Goal: Transaction & Acquisition: Book appointment/travel/reservation

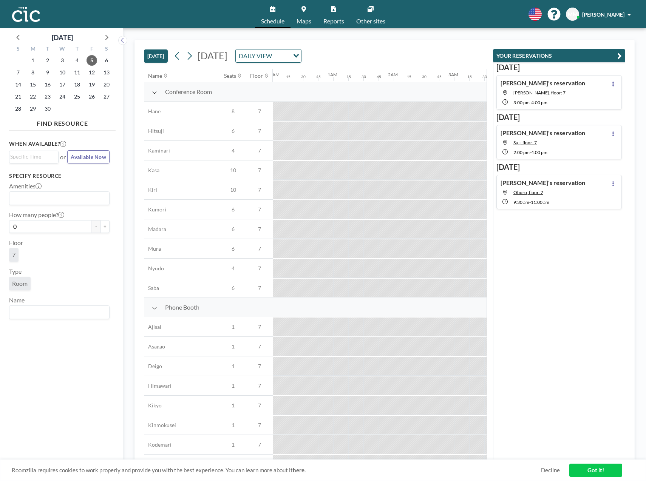
scroll to position [0, 635]
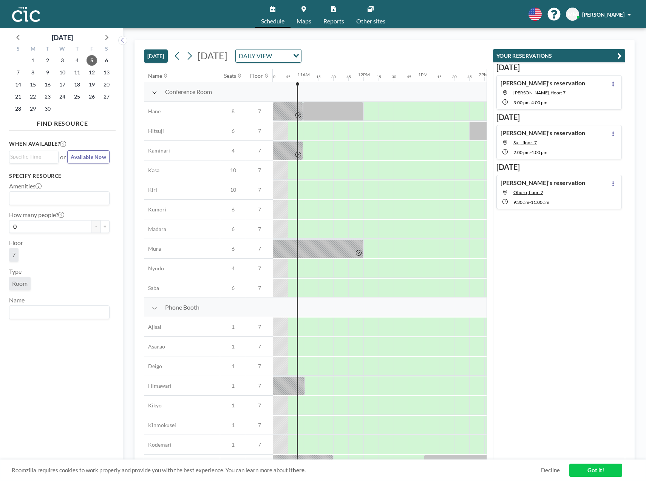
click at [39, 75] on div "8" at bounding box center [33, 72] width 15 height 12
click at [33, 71] on span "8" at bounding box center [33, 72] width 11 height 11
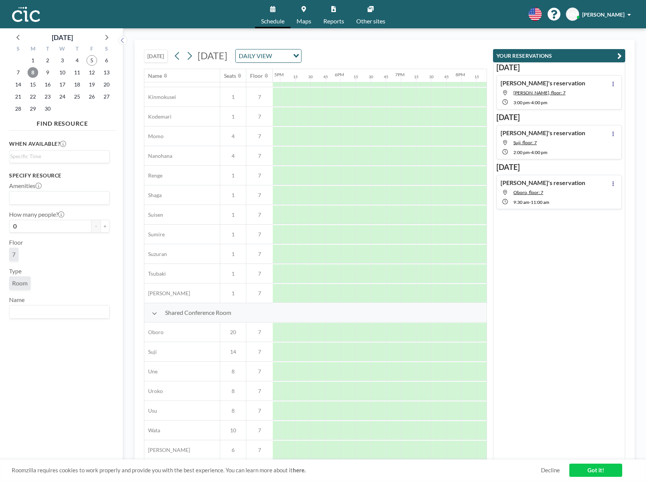
scroll to position [332, 1028]
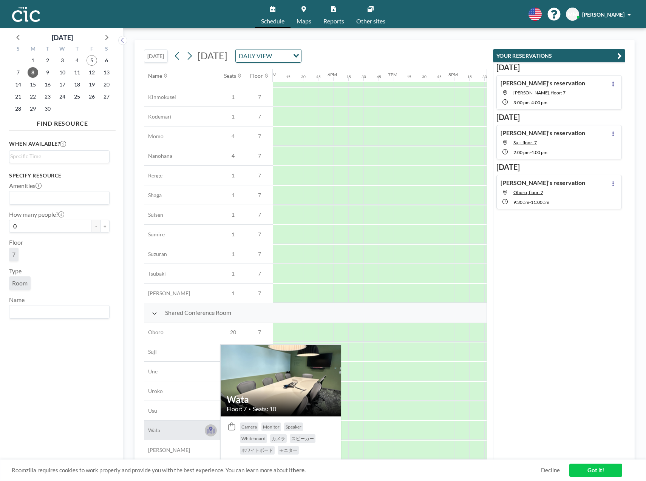
click at [213, 431] on button at bounding box center [211, 431] width 12 height 12
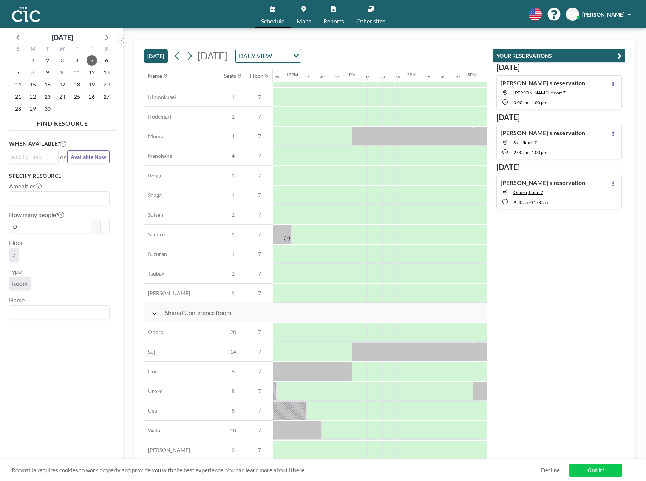
scroll to position [332, 803]
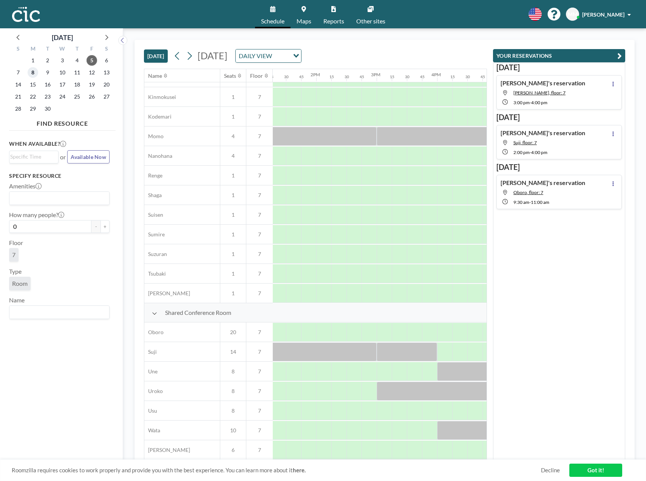
click at [36, 70] on span "8" at bounding box center [33, 72] width 11 height 11
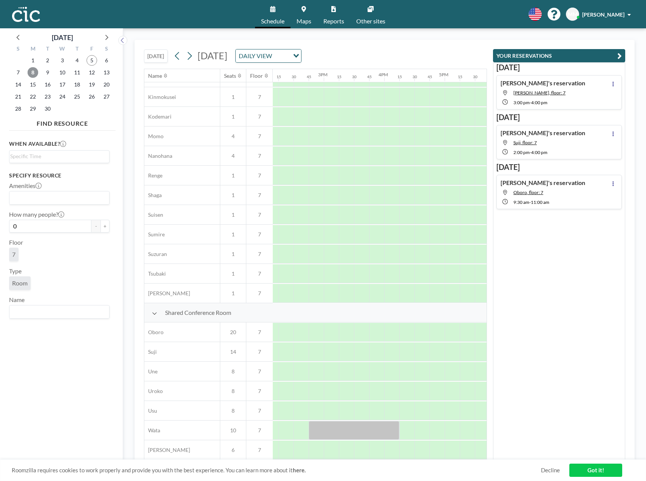
scroll to position [332, 852]
drag, startPoint x: 363, startPoint y: 407, endPoint x: 444, endPoint y: 407, distance: 80.5
click at [444, 407] on div at bounding box center [402, 411] width 91 height 19
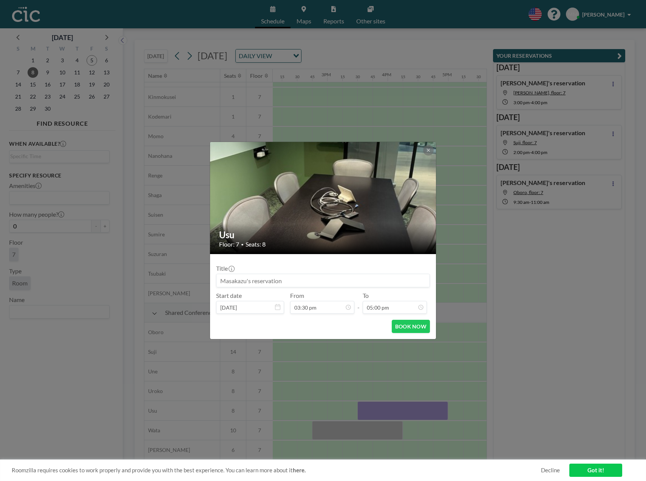
scroll to position [914, 0]
drag, startPoint x: 398, startPoint y: 324, endPoint x: 411, endPoint y: 136, distance: 188.6
click at [410, 135] on div "Usu Floor: 7 • Seats: 8 Title Start date Sep 8, 2025 From 03:30 pm - To 05:00 p…" at bounding box center [323, 240] width 646 height 481
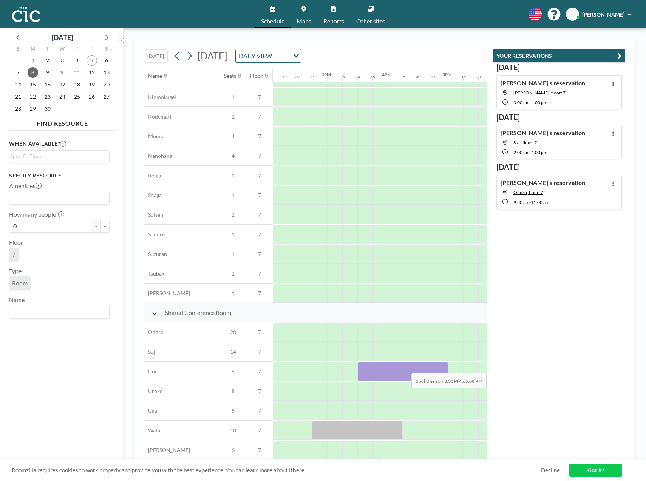
drag, startPoint x: 399, startPoint y: 365, endPoint x: 445, endPoint y: 368, distance: 46.2
click at [445, 368] on div at bounding box center [402, 371] width 91 height 19
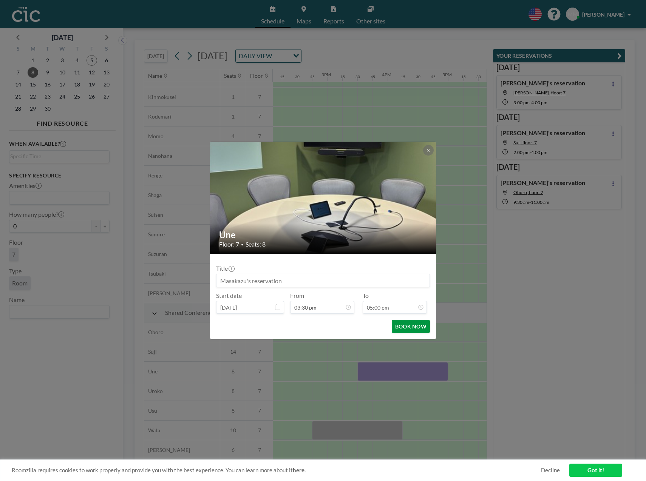
click at [400, 321] on button "BOOK NOW" at bounding box center [411, 326] width 38 height 13
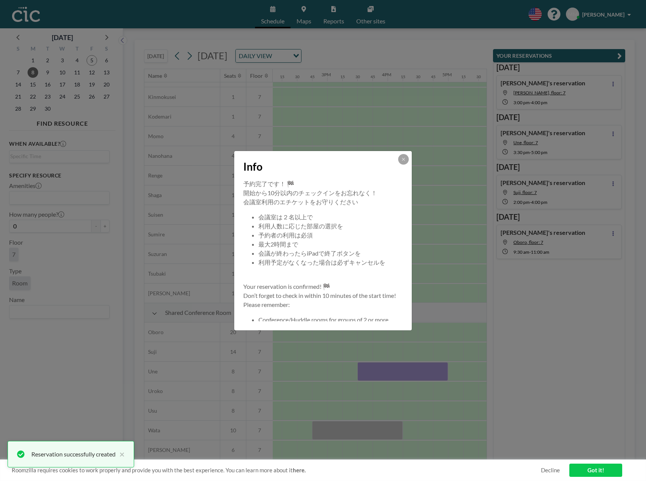
click at [407, 161] on button at bounding box center [403, 159] width 11 height 11
